Goal: Task Accomplishment & Management: Use online tool/utility

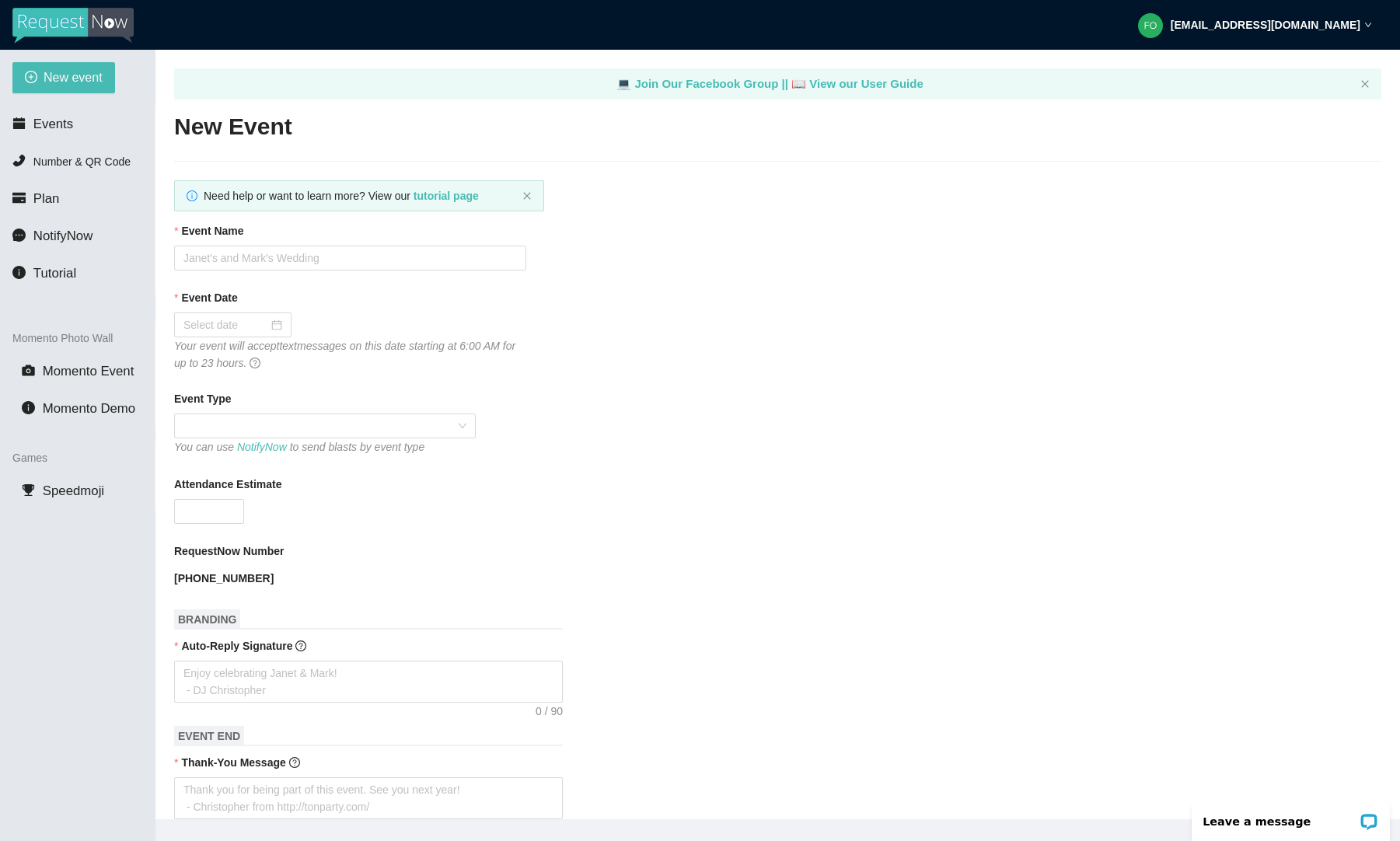
click at [80, 27] on img at bounding box center [73, 26] width 121 height 36
click at [72, 20] on img at bounding box center [73, 26] width 121 height 36
type textarea "[URL][DOMAIN_NAME]"
click at [90, 371] on span "Momento Event" at bounding box center [88, 371] width 92 height 15
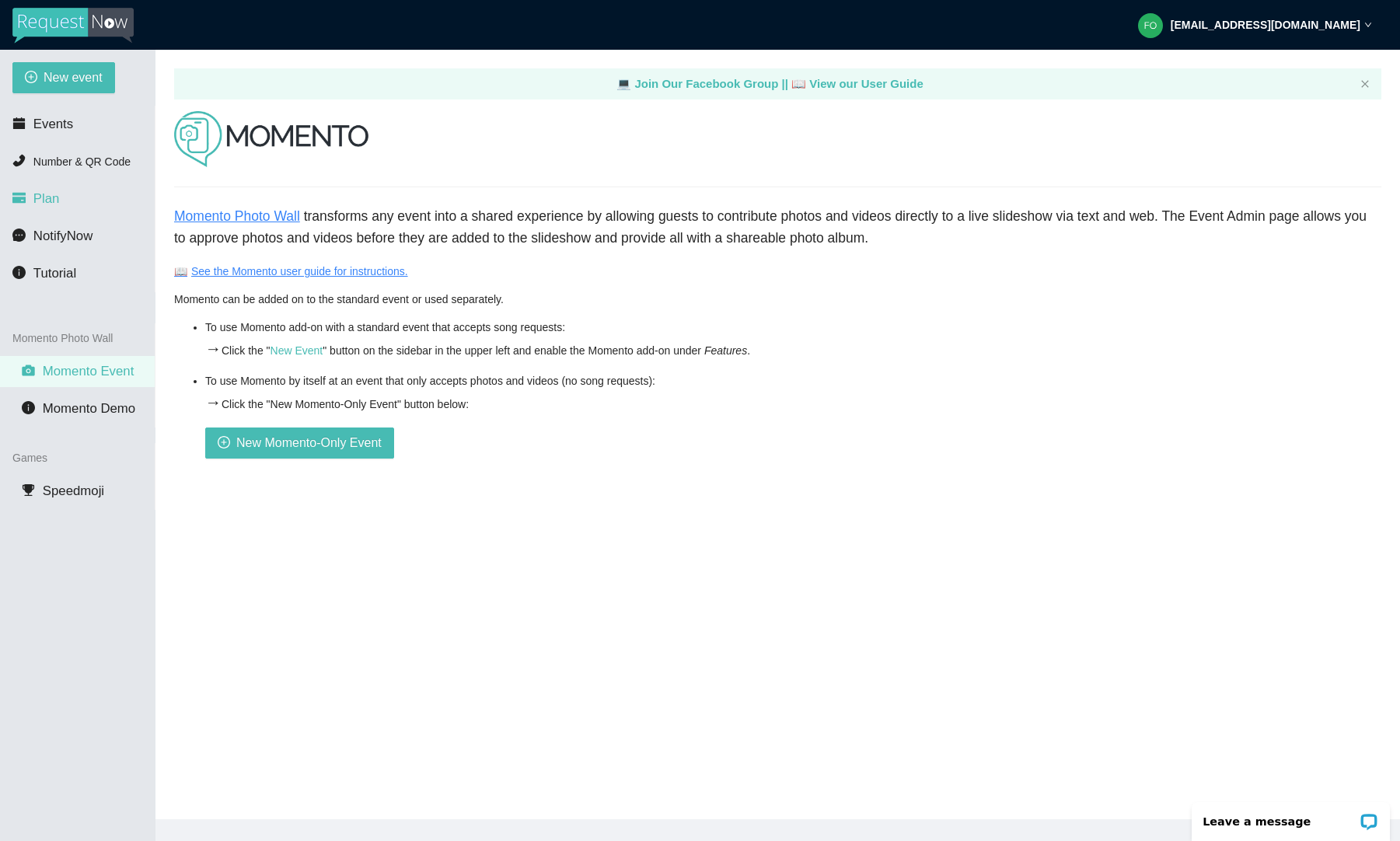
click at [48, 197] on span "Plan" at bounding box center [46, 199] width 27 height 15
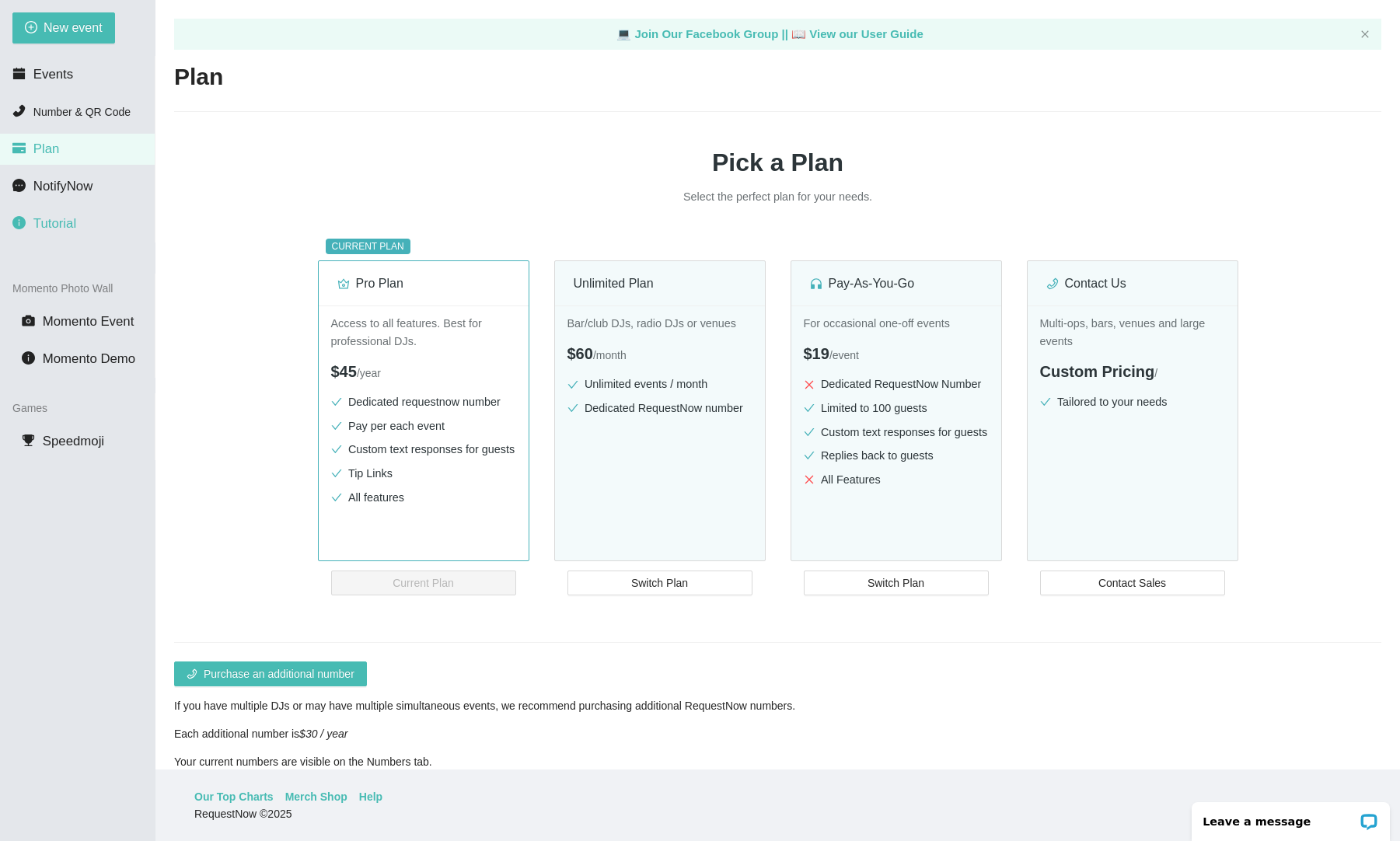
scroll to position [50, 0]
click at [232, 798] on link "Our Top Charts" at bounding box center [234, 797] width 80 height 17
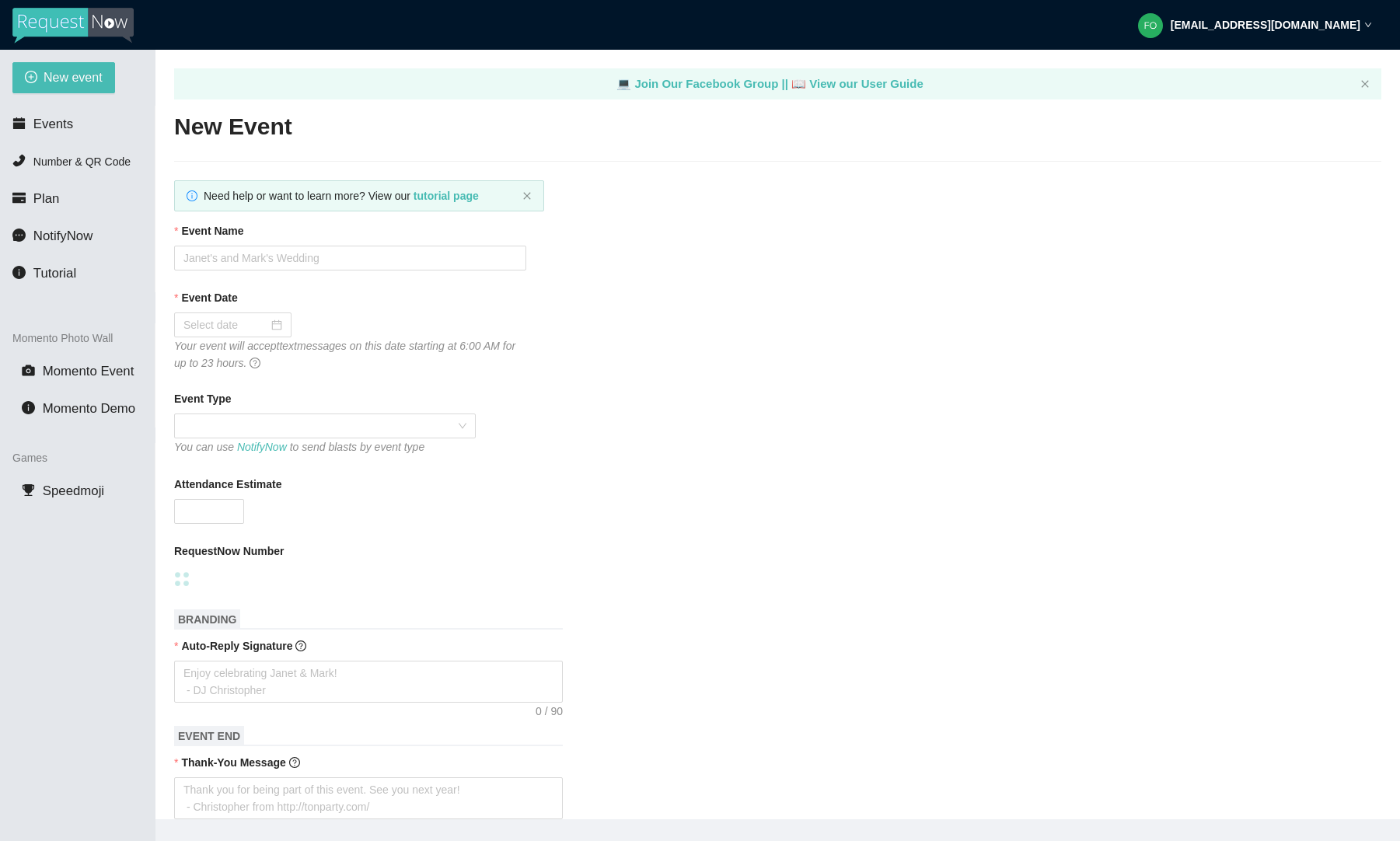
type textarea "https://virtualdj.com/ask/DJ_Spinz"
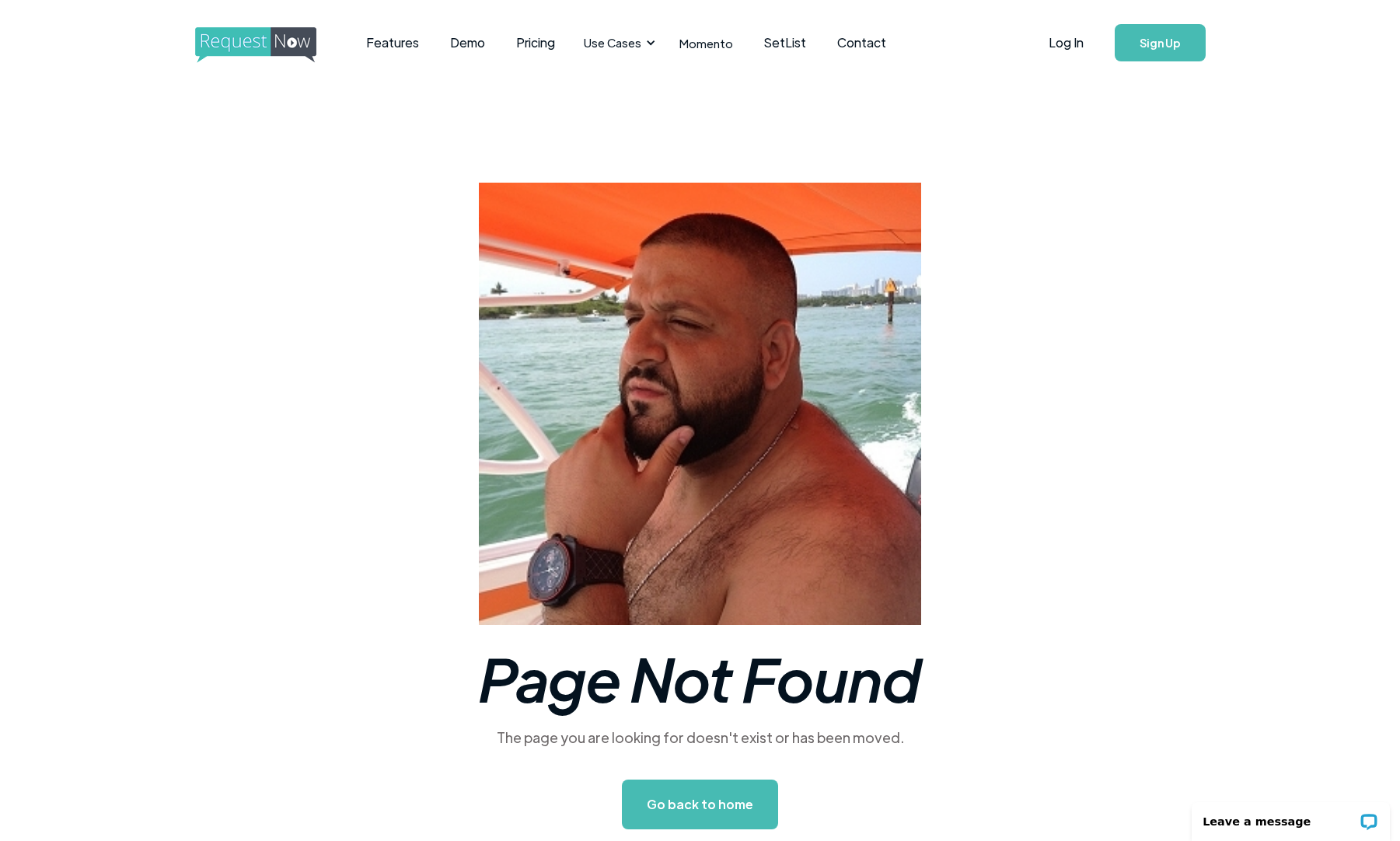
click at [297, 45] on img "home" at bounding box center [270, 45] width 150 height 36
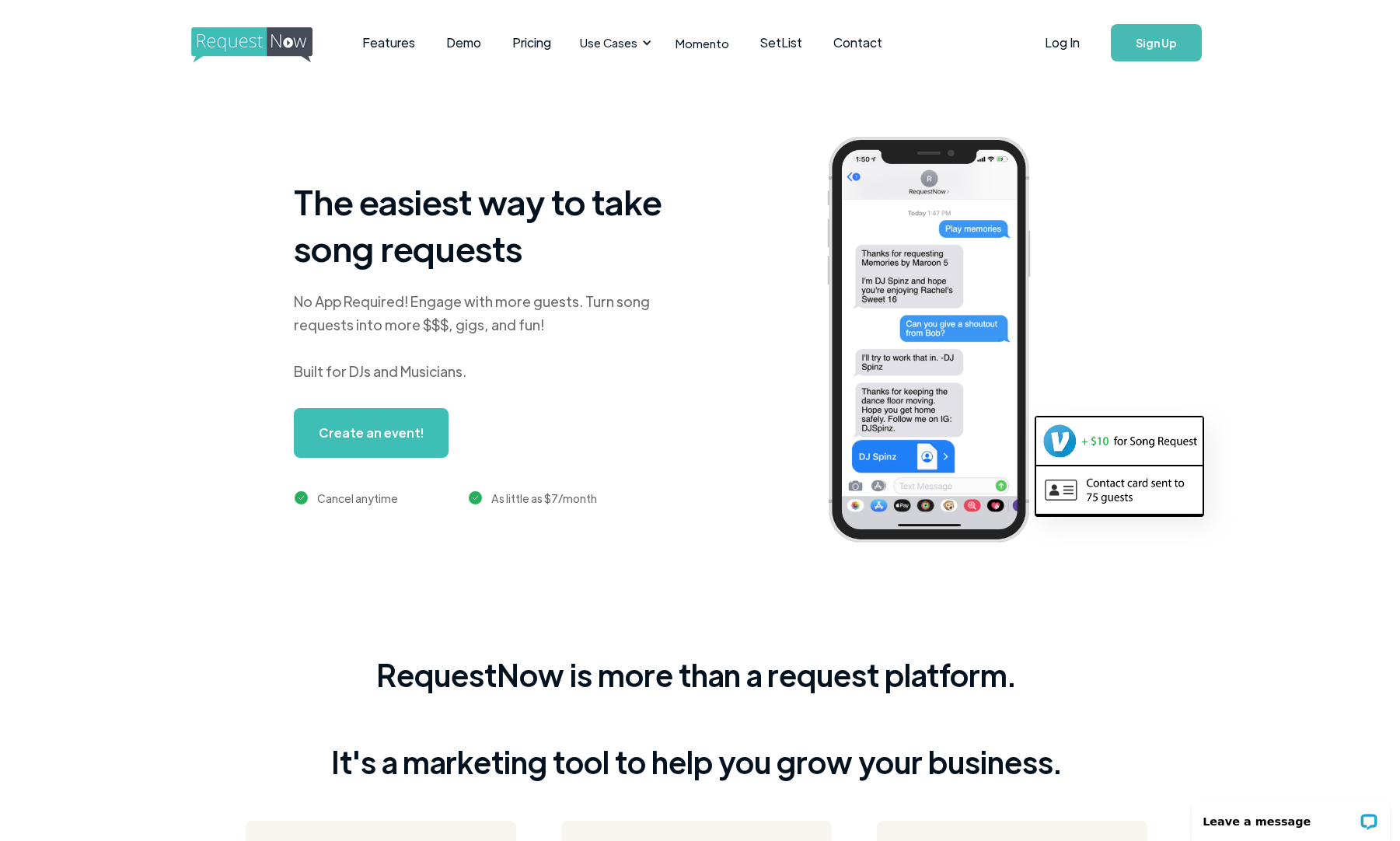
scroll to position [0, 4]
click at [372, 41] on link "Features" at bounding box center [388, 43] width 84 height 48
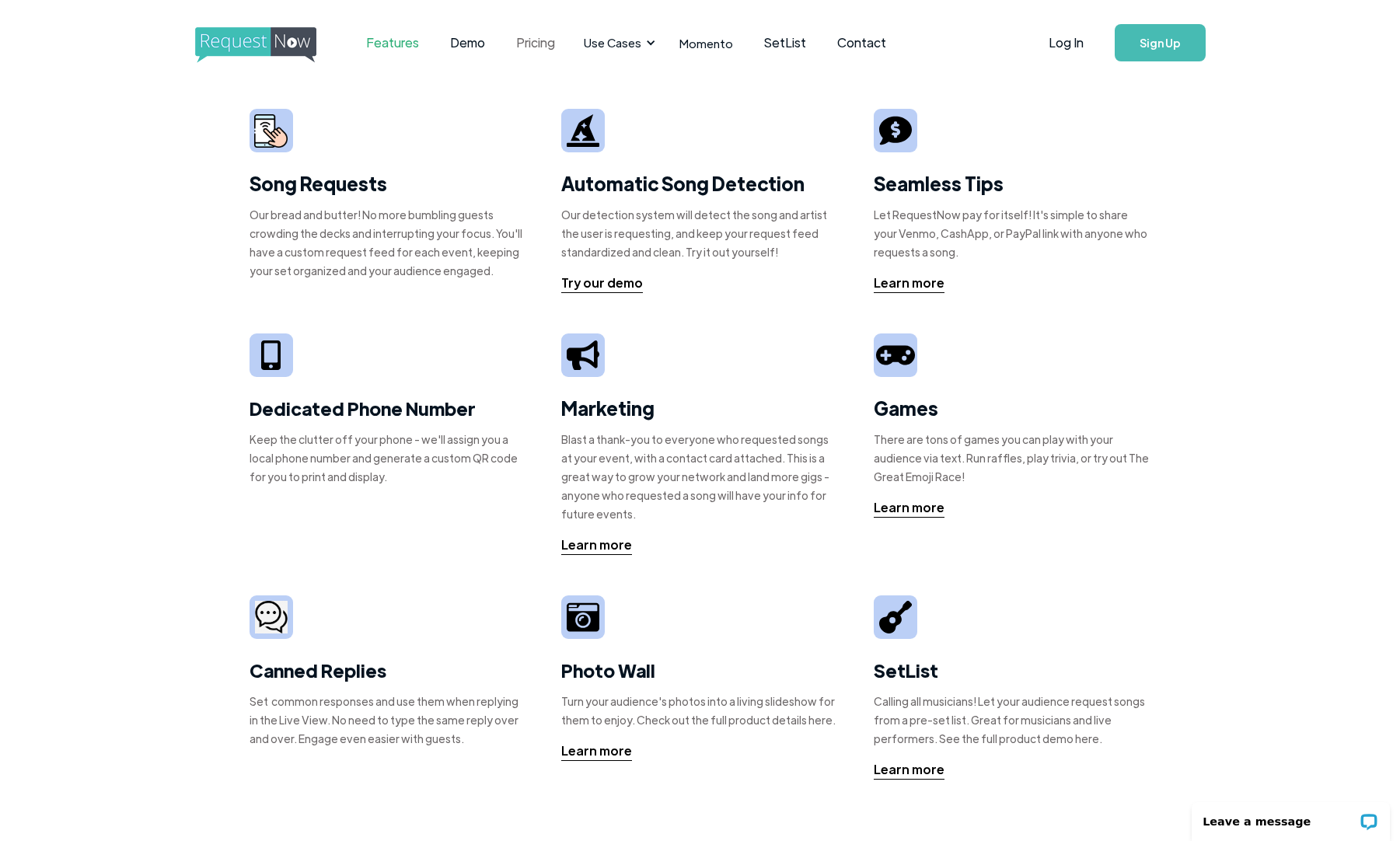
click at [519, 43] on link "Pricing" at bounding box center [536, 43] width 70 height 48
